Goal: Information Seeking & Learning: Learn about a topic

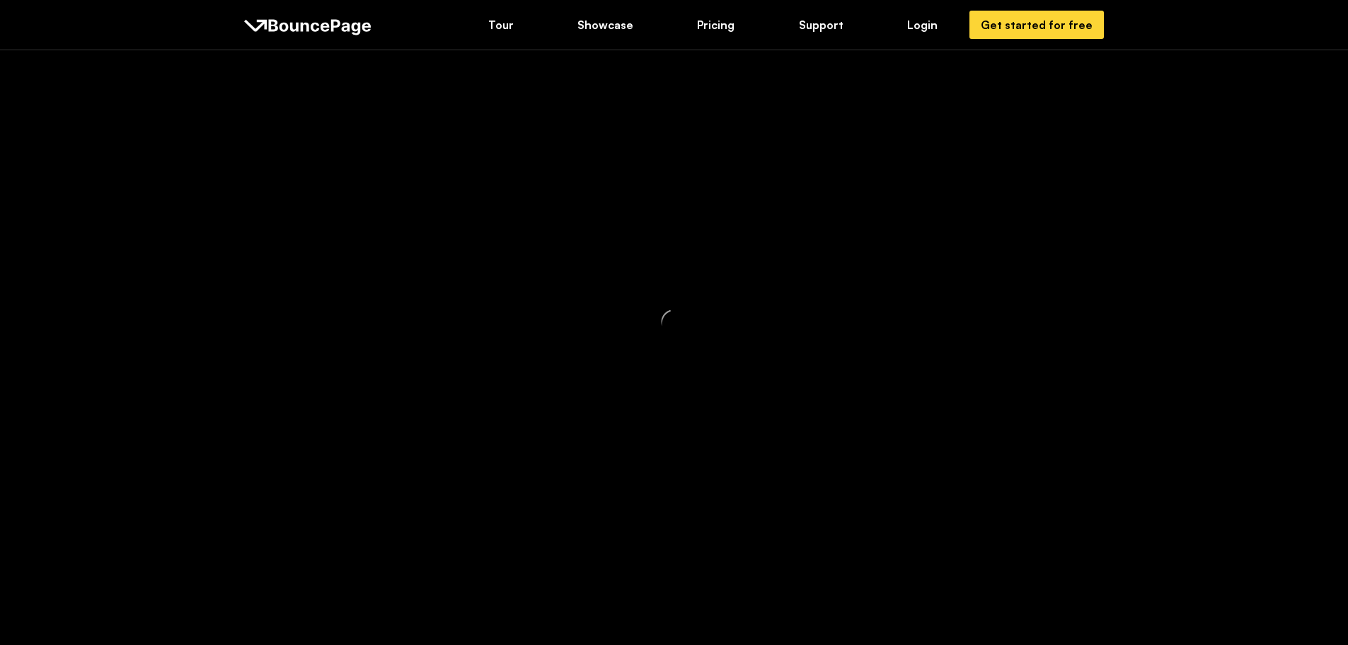
click at [710, 36] on div at bounding box center [674, 322] width 1348 height 645
click at [716, 33] on div at bounding box center [674, 322] width 1348 height 645
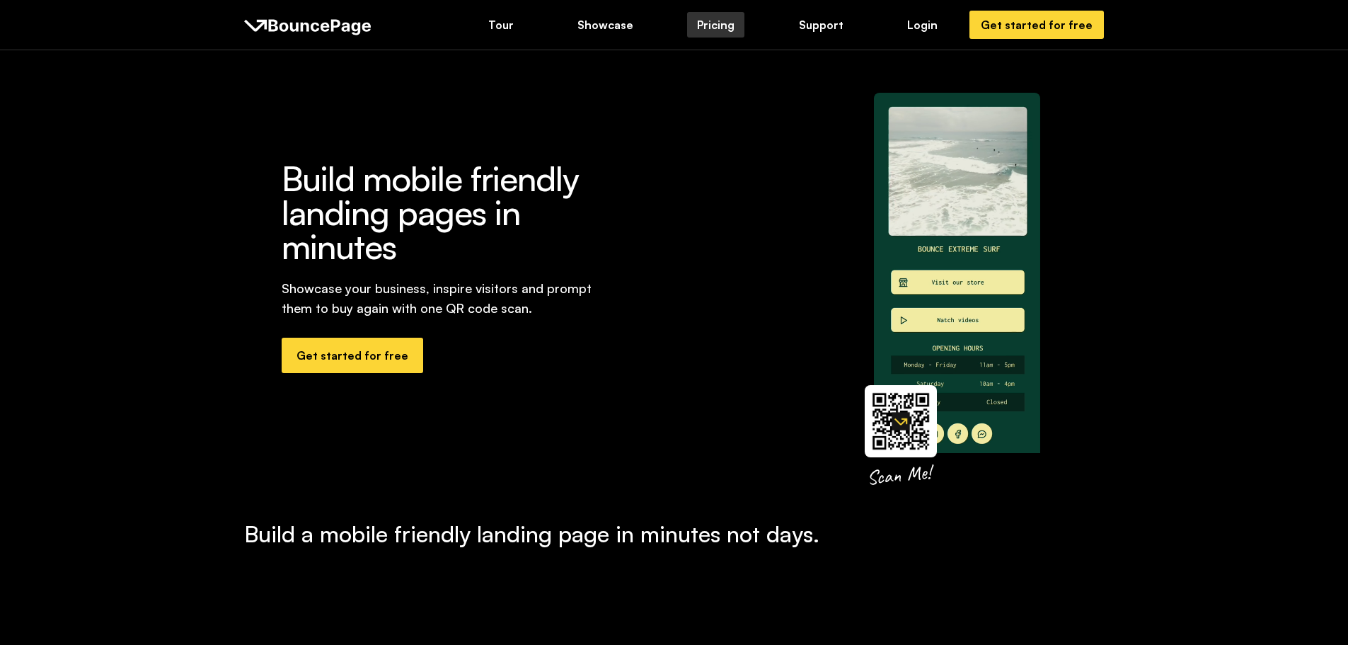
click at [720, 27] on div "Pricing" at bounding box center [716, 25] width 38 height 16
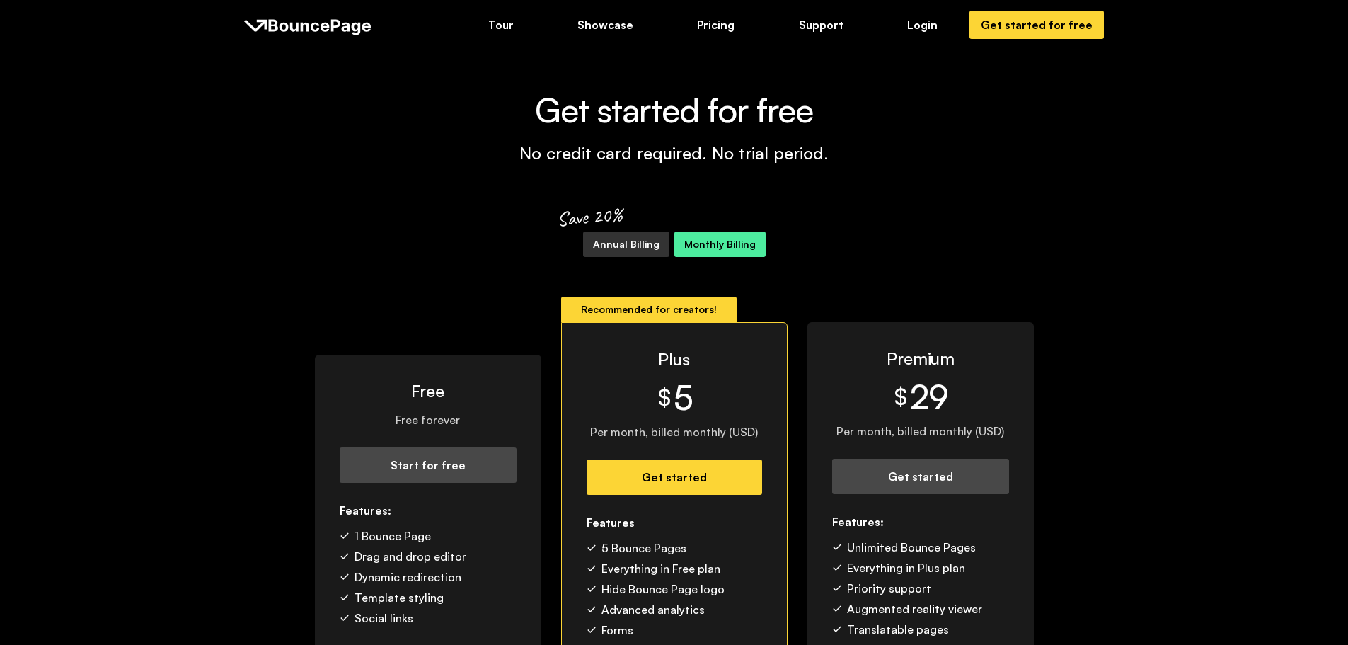
click at [621, 243] on div "Annual Billing" at bounding box center [626, 244] width 67 height 16
click at [716, 244] on div "Monthly Billing" at bounding box center [719, 244] width 71 height 16
